Goal: Obtain resource: Obtain resource

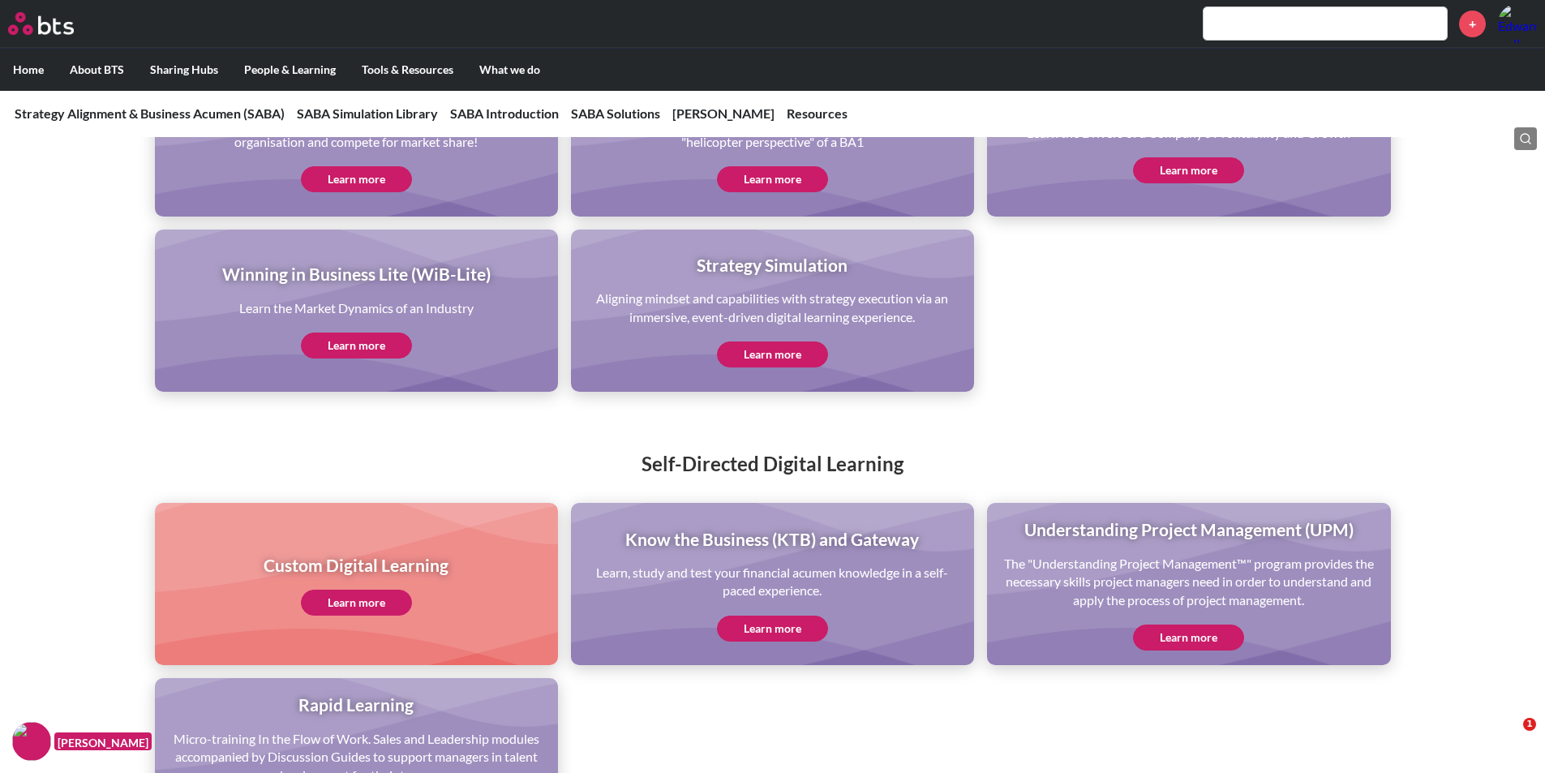
scroll to position [3407, 0]
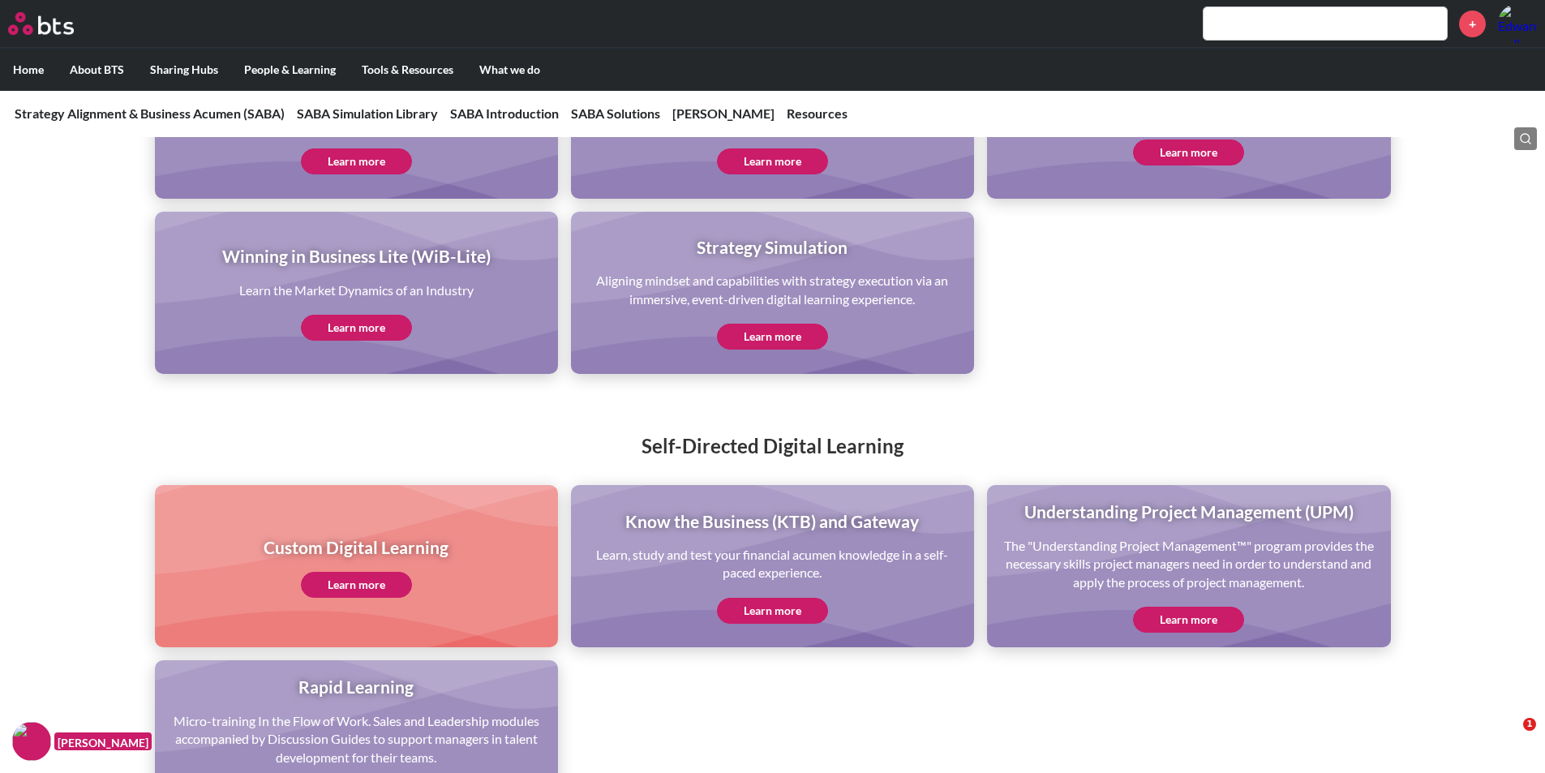
click at [781, 608] on link "Learn more" at bounding box center [772, 611] width 111 height 26
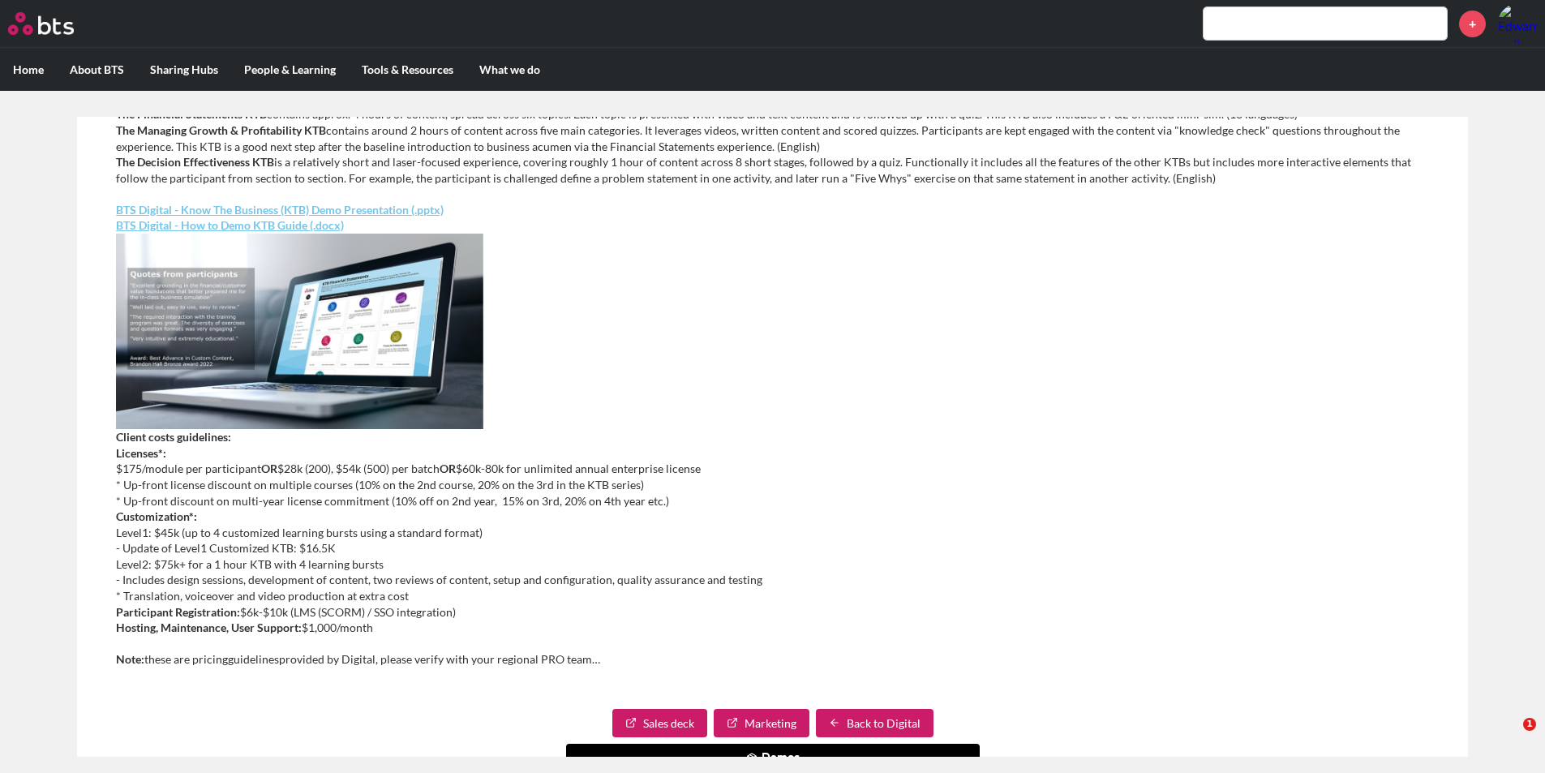
scroll to position [505, 0]
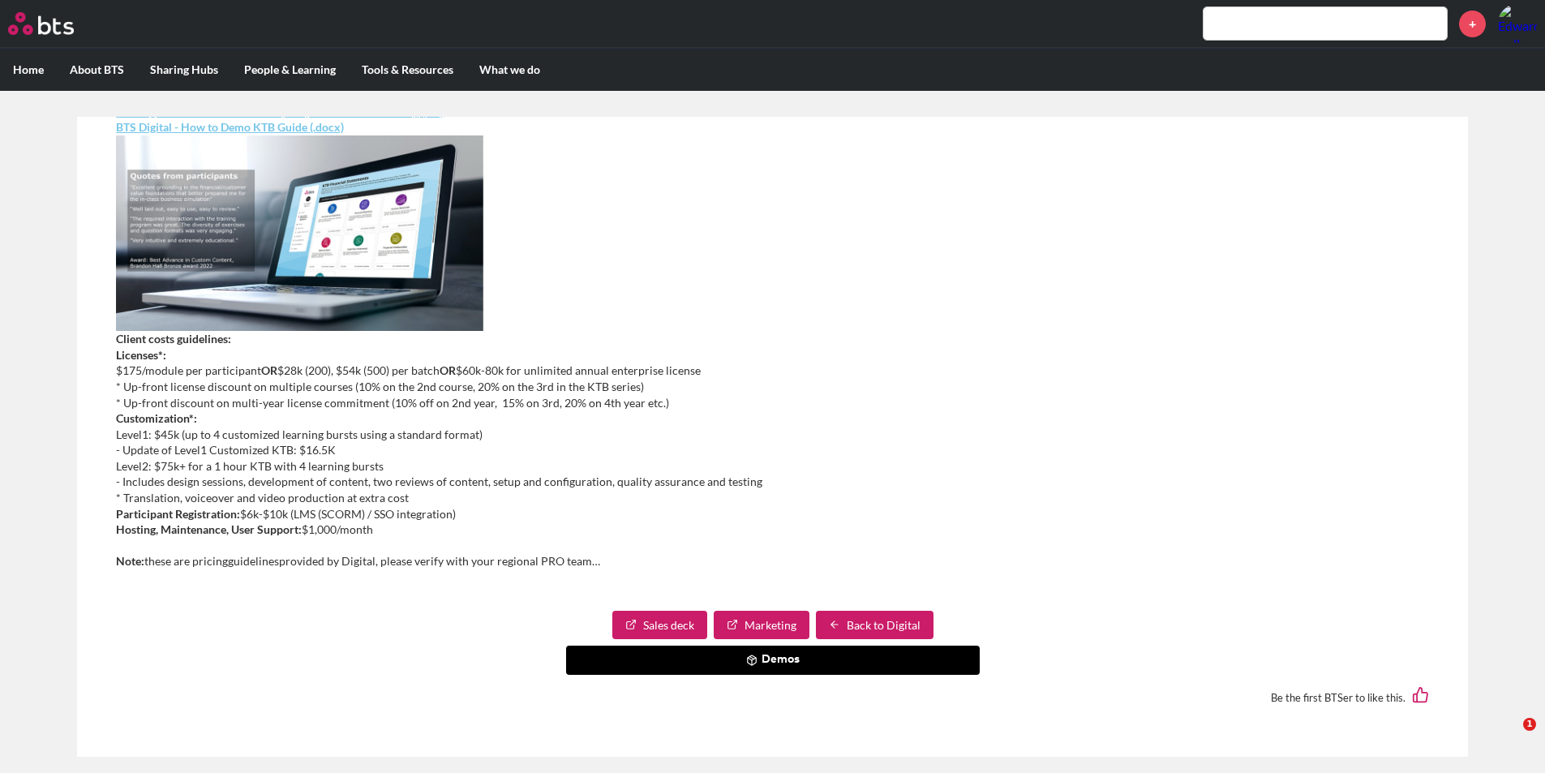
click at [773, 652] on button "Demos" at bounding box center [773, 660] width 414 height 29
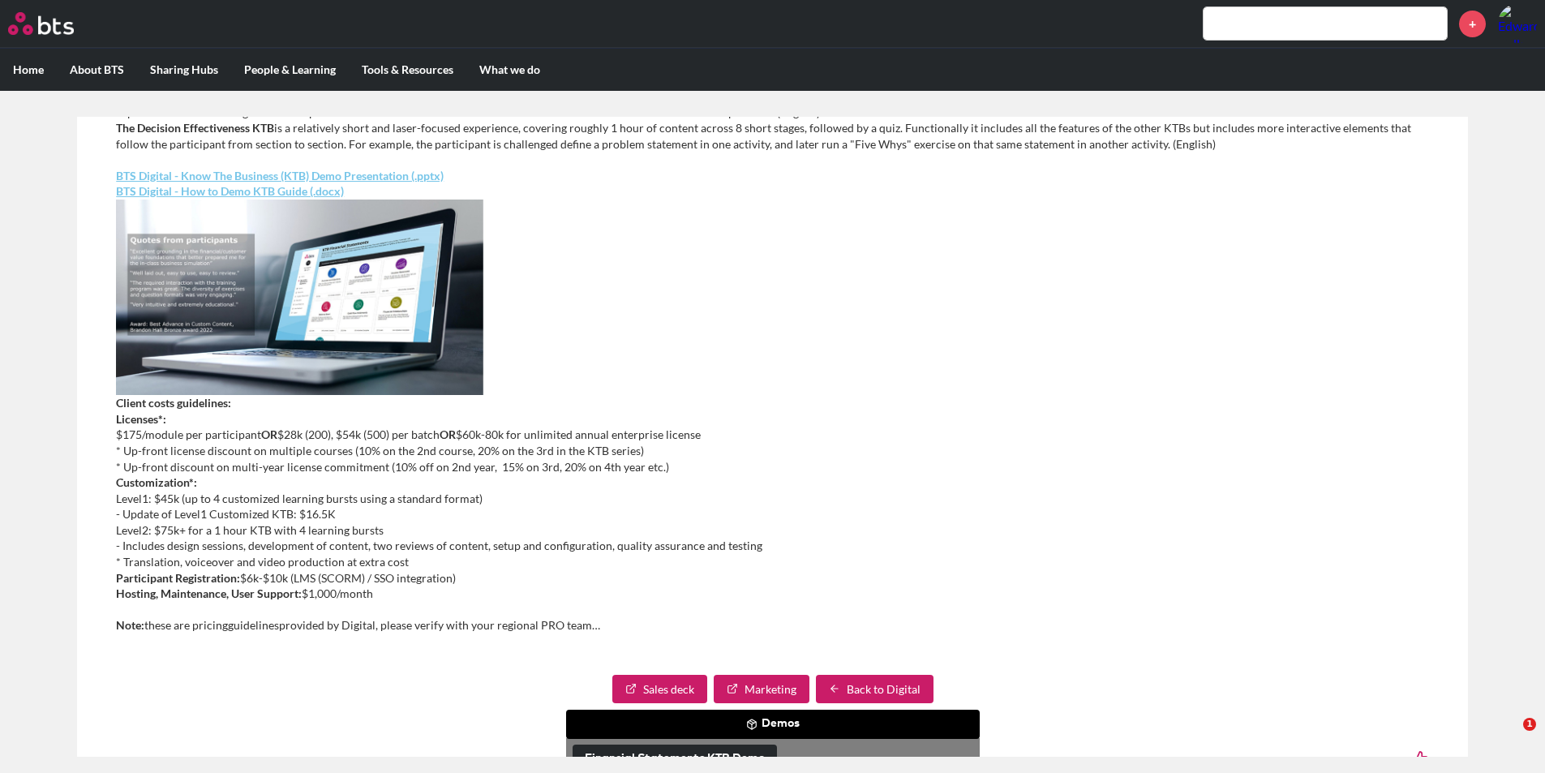
scroll to position [565, 0]
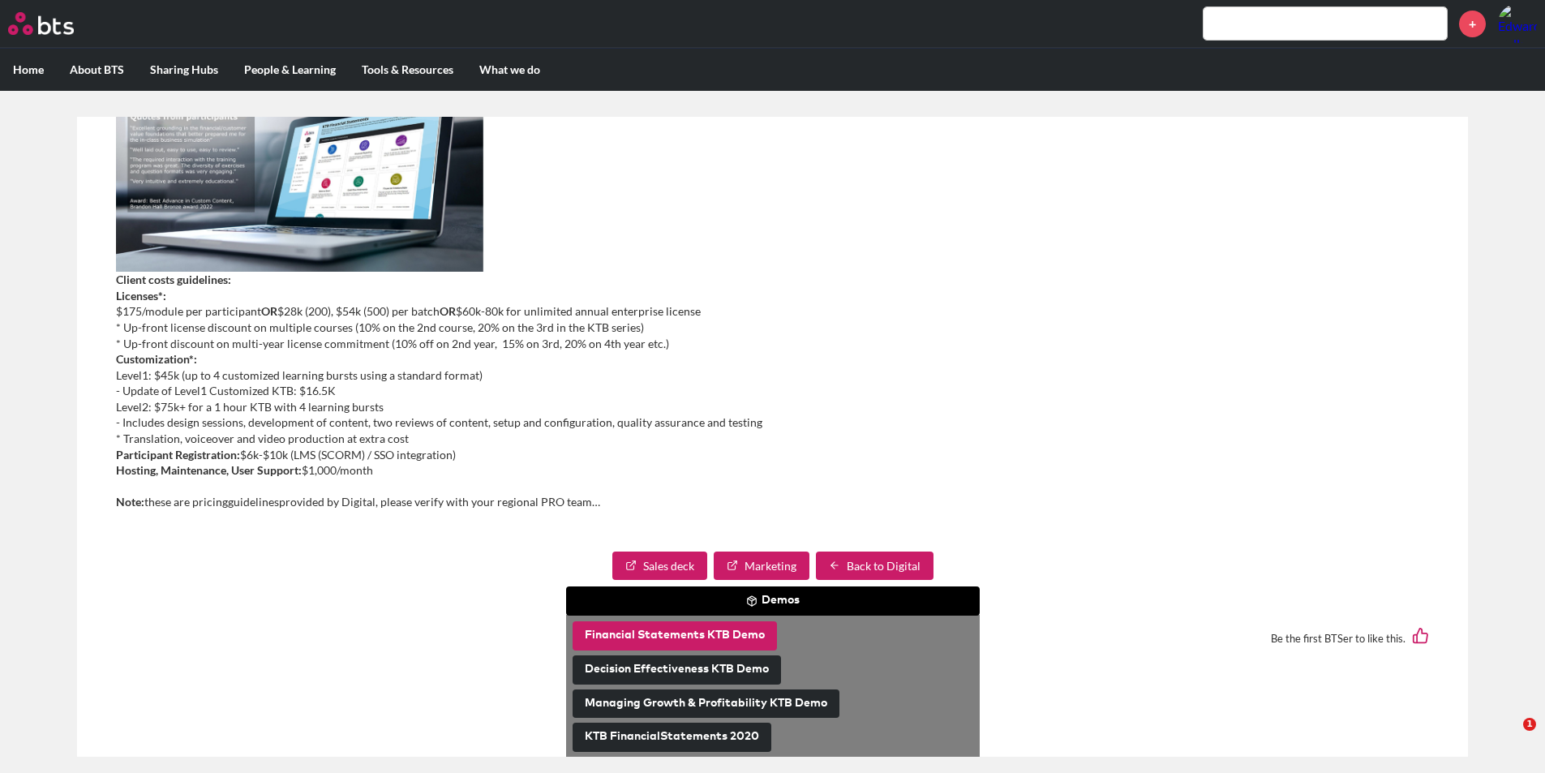
click at [658, 634] on button "Financial Statements KTB Demo" at bounding box center [675, 635] width 204 height 29
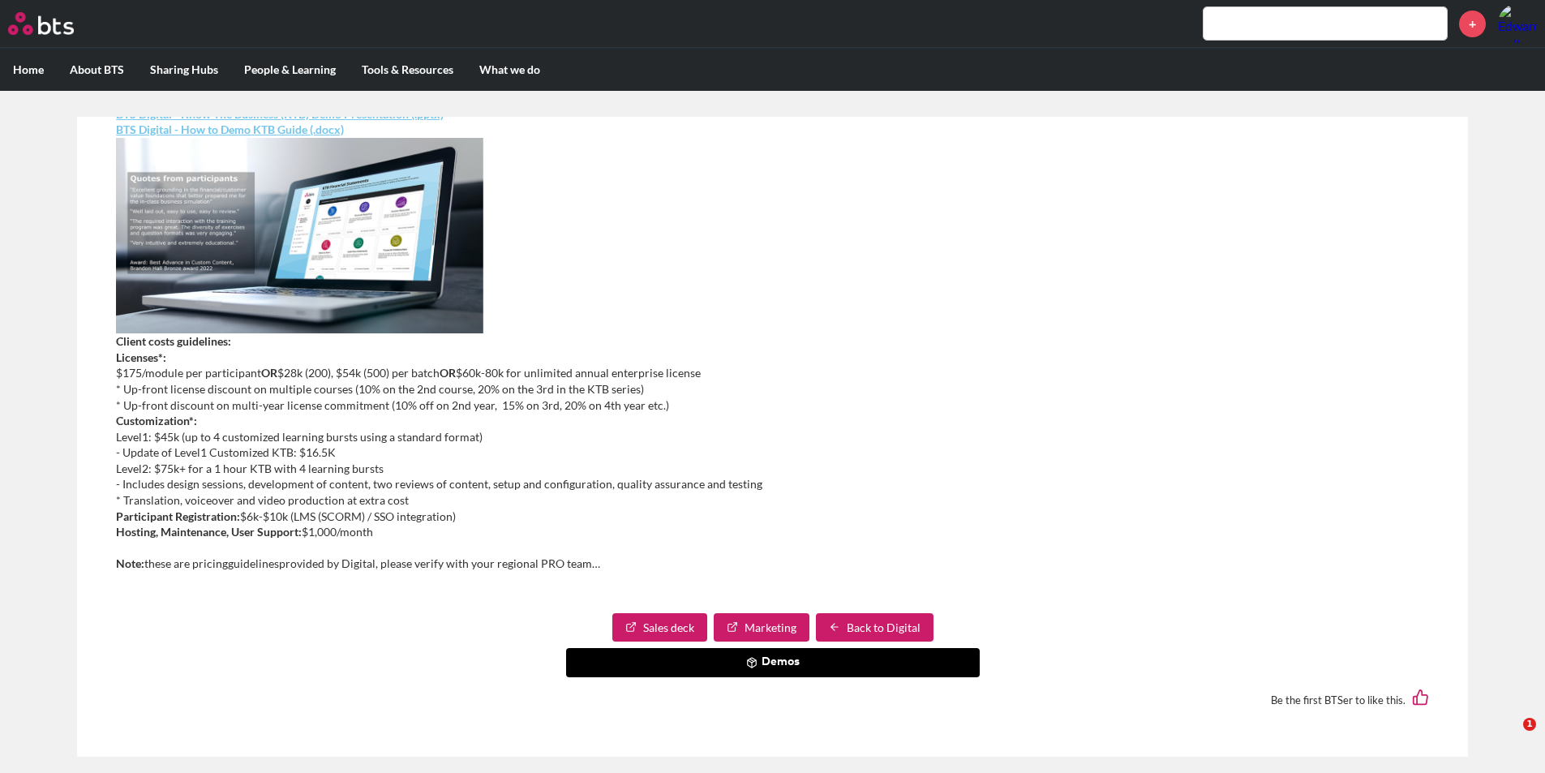
scroll to position [505, 0]
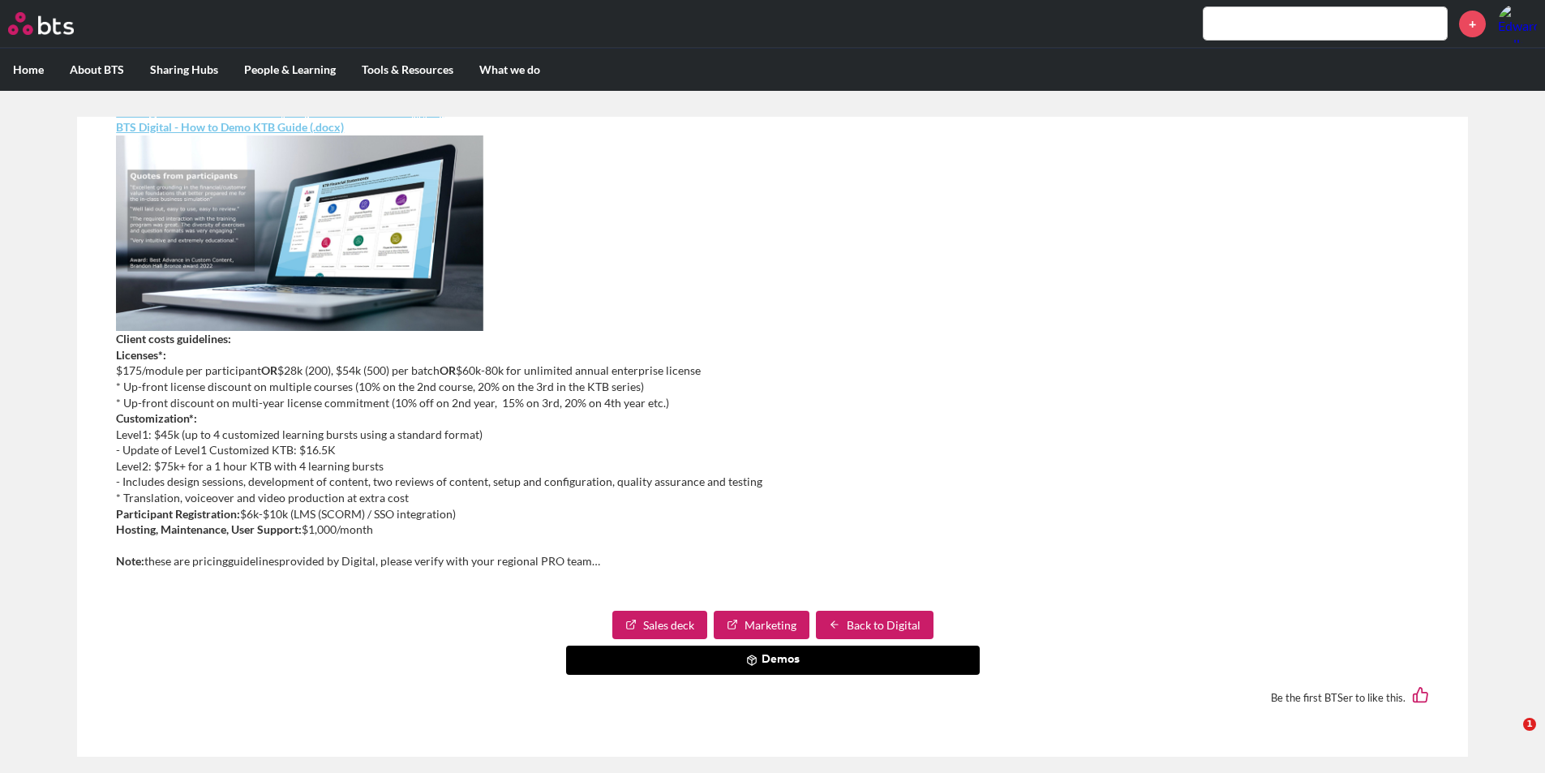
click at [790, 665] on button "Demos" at bounding box center [773, 660] width 414 height 29
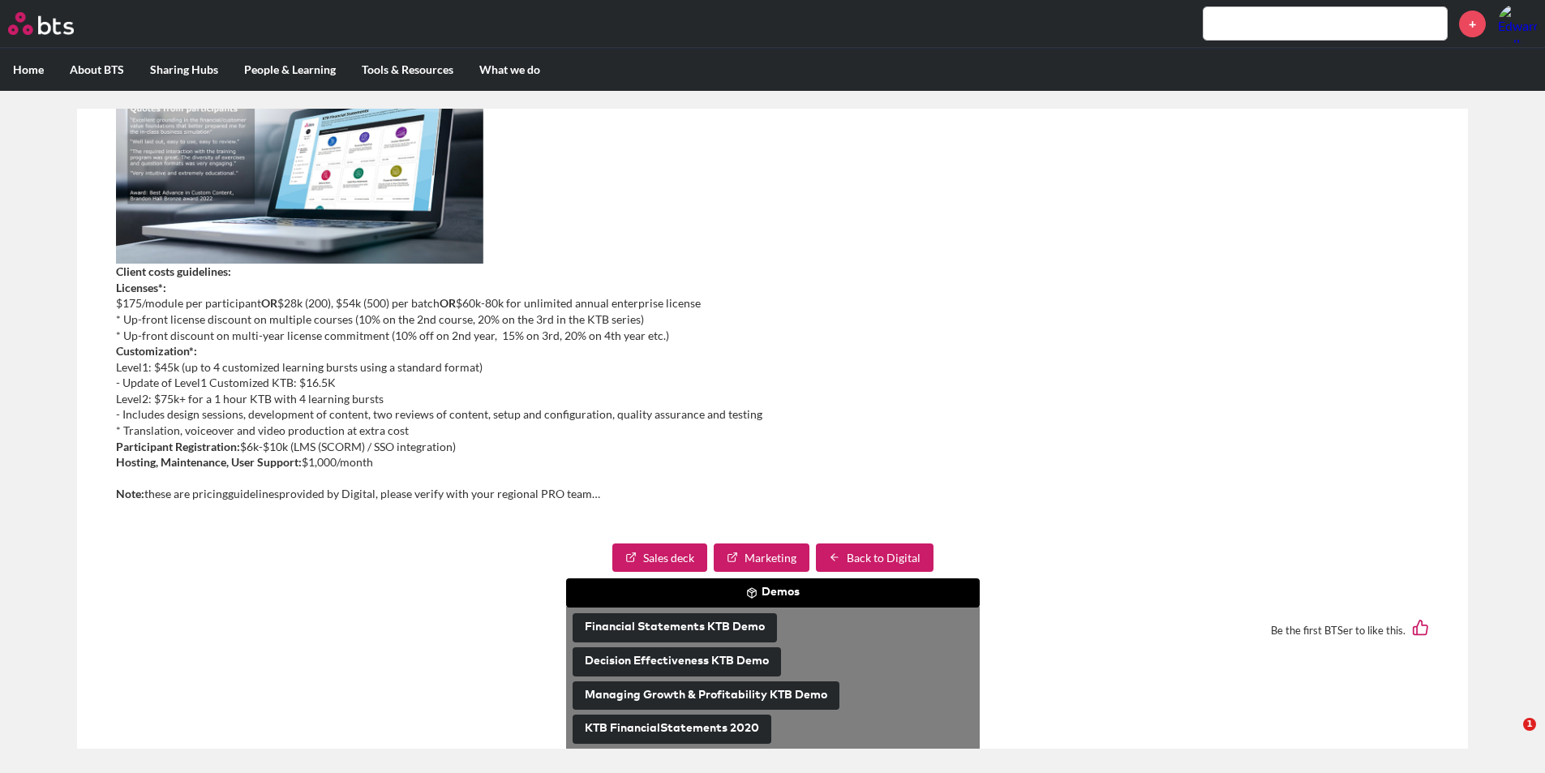
scroll to position [10, 0]
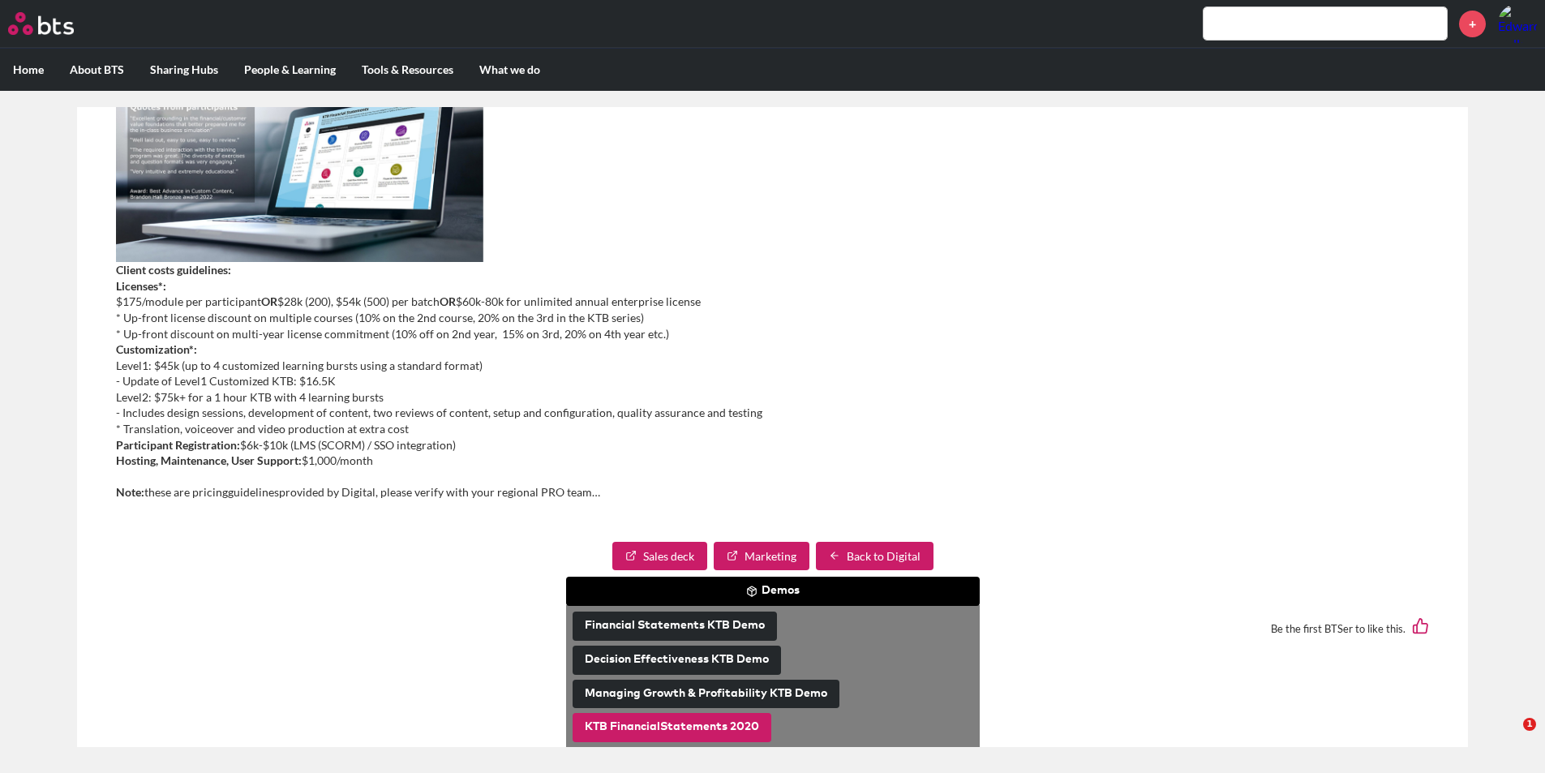
click at [683, 722] on button "KTB FinancialStatements 2020" at bounding box center [672, 727] width 199 height 29
